Goal: Task Accomplishment & Management: Manage account settings

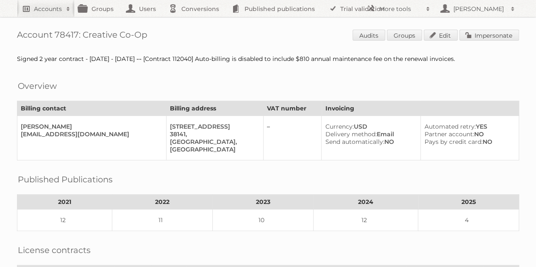
click at [41, 10] on h2 "Accounts" at bounding box center [48, 9] width 28 height 8
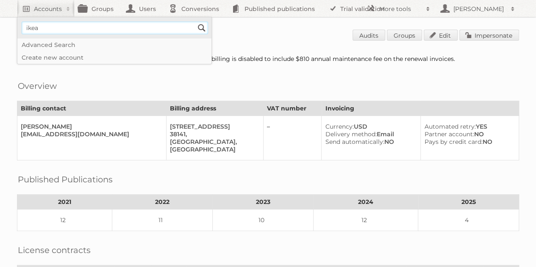
type input"] "ikea communications"
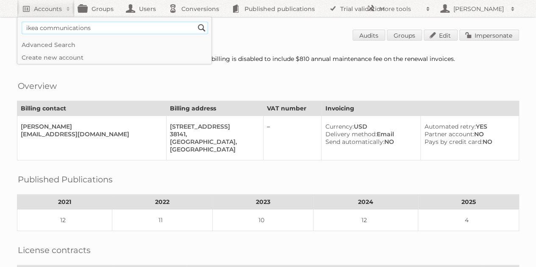
click at [195, 22] on input "Search" at bounding box center [201, 28] width 13 height 13
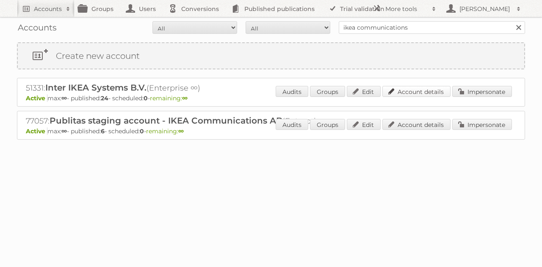
click at [419, 90] on link "Account details" at bounding box center [416, 91] width 68 height 11
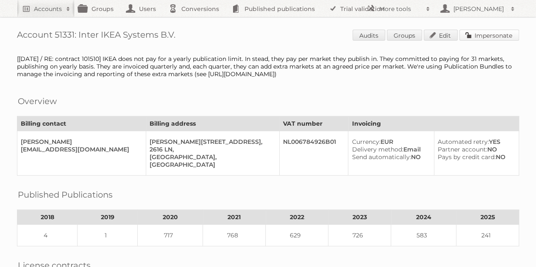
click at [481, 40] on link "Impersonate" at bounding box center [489, 35] width 60 height 11
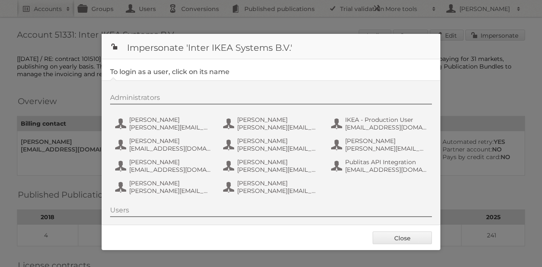
click at [172, 97] on div "Administrators" at bounding box center [271, 99] width 322 height 11
click at [147, 72] on legend "To login as a user, click on its name" at bounding box center [169, 72] width 119 height 8
click at [145, 99] on div "Administrators" at bounding box center [271, 99] width 322 height 11
click at [180, 73] on legend "To login as a user, click on its name" at bounding box center [169, 72] width 119 height 8
click at [174, 121] on span "Andreas Olofsson" at bounding box center [170, 120] width 82 height 8
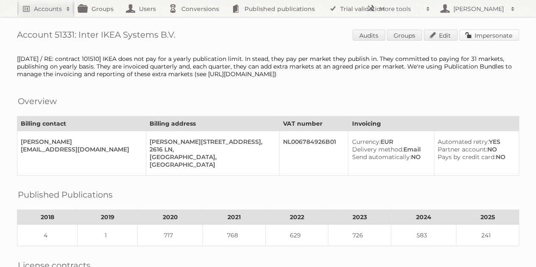
click at [485, 36] on link "Impersonate" at bounding box center [489, 35] width 60 height 11
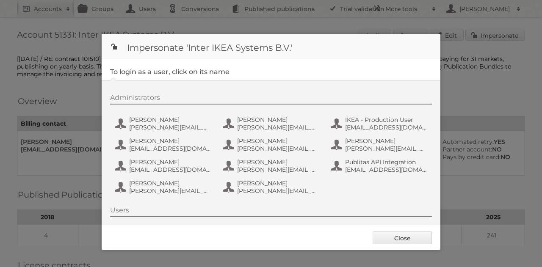
click at [176, 94] on div "Administrators" at bounding box center [271, 99] width 322 height 11
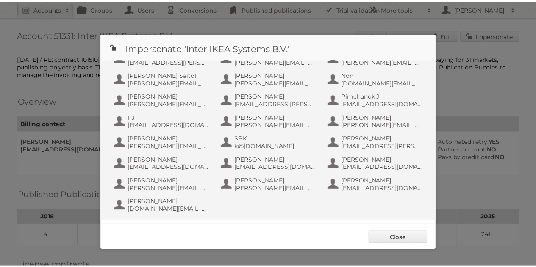
scroll to position [920, 0]
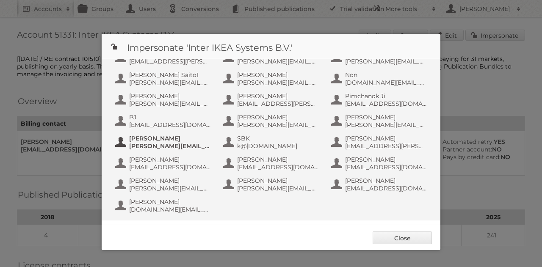
click at [211, 137] on span "Sara Pataco" at bounding box center [170, 139] width 82 height 8
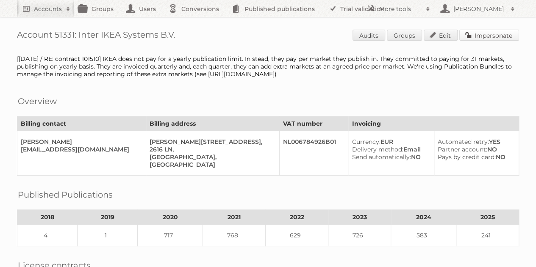
click at [490, 30] on link "Impersonate" at bounding box center [489, 35] width 60 height 11
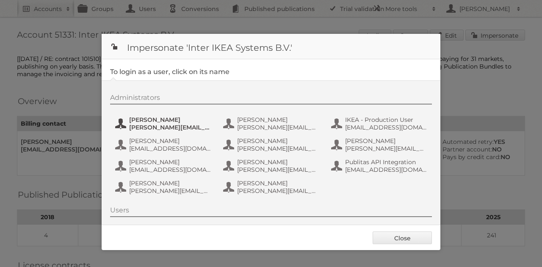
click at [147, 126] on span "andreas.olofsson@inter.ikea.com" at bounding box center [170, 128] width 82 height 8
